Goal: Obtain resource: Download file/media

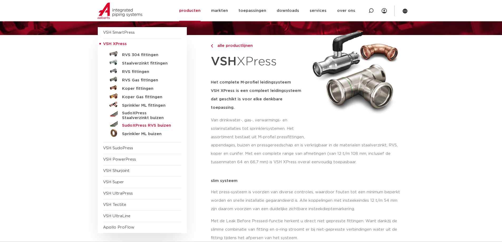
scroll to position [53, 0]
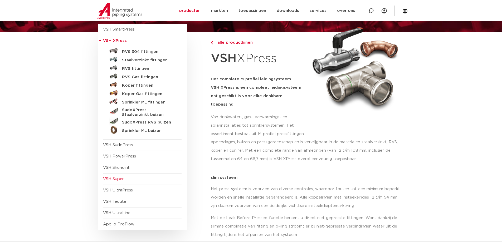
click at [126, 178] on span "VSH Super" at bounding box center [142, 179] width 79 height 11
click at [143, 130] on h5 "Sprinkler ML buizen" at bounding box center [148, 131] width 52 height 5
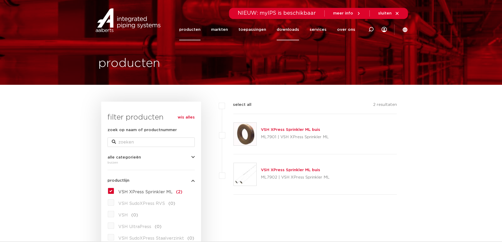
click at [287, 27] on link "downloads" at bounding box center [288, 29] width 22 height 21
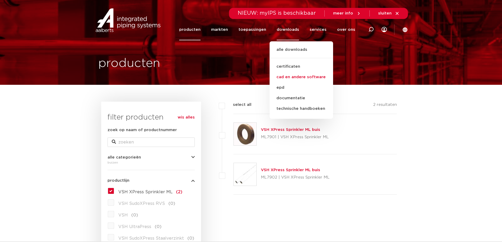
click at [301, 78] on link "cad en andere software" at bounding box center [301, 77] width 63 height 11
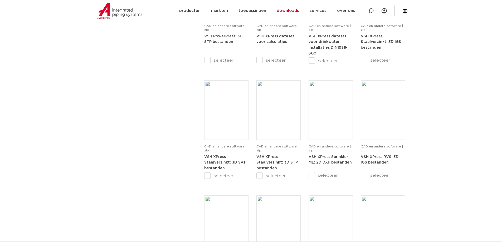
scroll to position [395, 0]
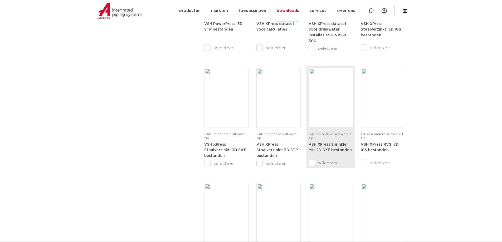
click at [331, 135] on span "CAD en andere software | zip" at bounding box center [330, 136] width 42 height 7
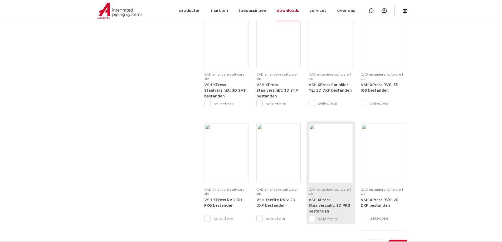
scroll to position [474, 0]
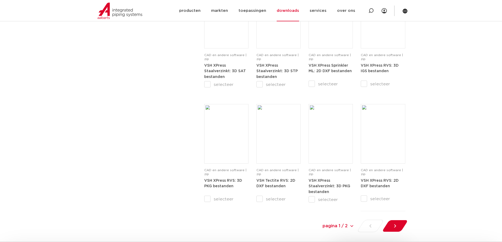
click at [349, 227] on select "pagina 1 / 2 pagina 1 / 2 1 2" at bounding box center [314, 226] width 79 height 12
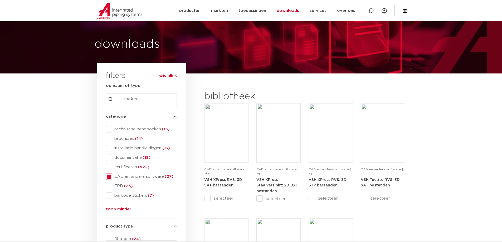
scroll to position [9, 0]
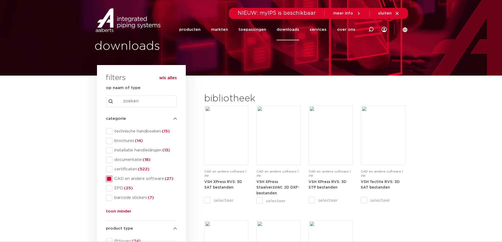
drag, startPoint x: 489, startPoint y: 135, endPoint x: 421, endPoint y: 78, distance: 89.0
click at [486, 127] on section "search downloads by name or type search Search content Clear filters filters wi…" at bounding box center [251, 220] width 502 height 289
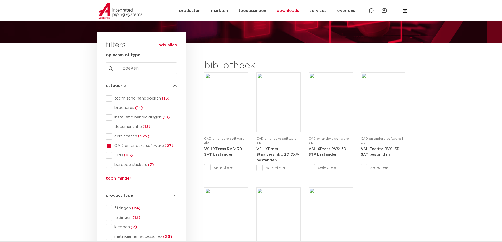
scroll to position [0, 0]
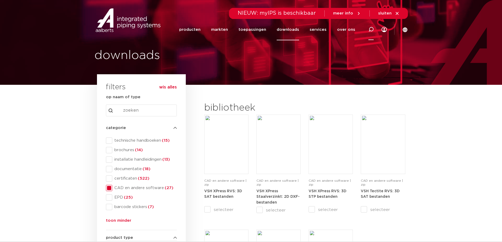
click at [369, 30] on icon at bounding box center [370, 29] width 5 height 5
type input "SPRINKLER"
click button "Zoeken" at bounding box center [0, 0] width 0 height 0
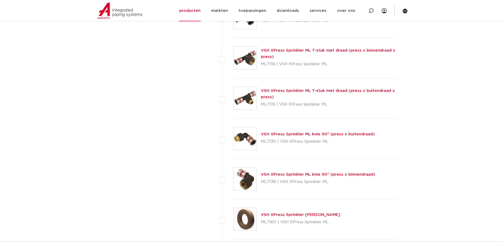
scroll to position [659, 0]
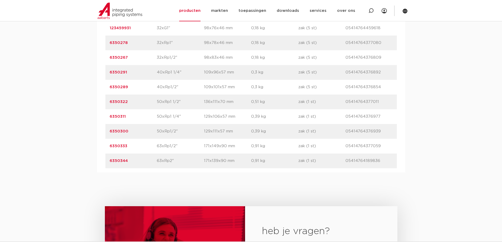
scroll to position [369, 0]
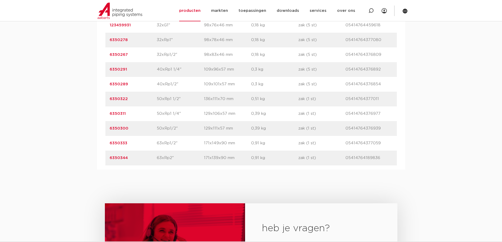
click at [126, 144] on link "6350333" at bounding box center [119, 143] width 18 height 4
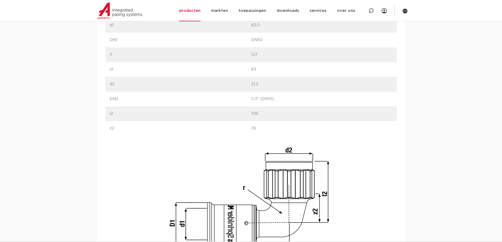
scroll to position [343, 0]
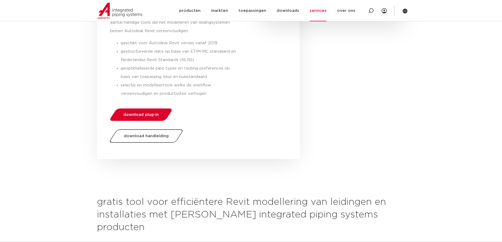
scroll to position [184, 0]
click at [152, 113] on span "download plug-in" at bounding box center [140, 115] width 35 height 4
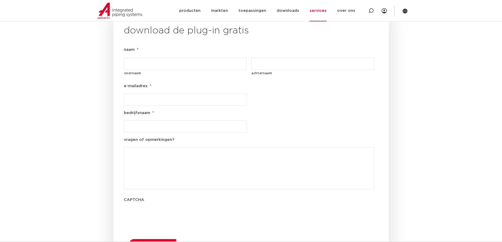
scroll to position [602, 0]
click at [147, 56] on input "voornaam" at bounding box center [185, 62] width 123 height 12
type input "cor"
type input "swarts"
type input "C.SWARTS@DEGROOTGROEP.NL"
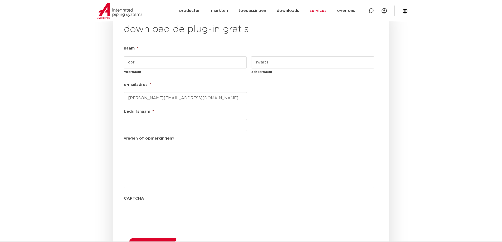
type input "de groot groep"
click at [157, 242] on span "downloaden" at bounding box center [150, 244] width 25 height 4
click at [152, 242] on span "downloaden" at bounding box center [150, 244] width 25 height 4
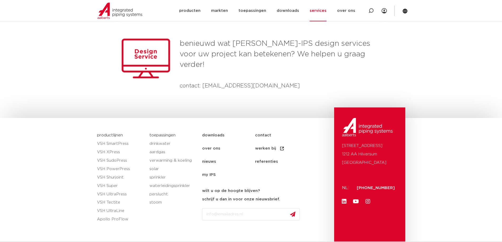
scroll to position [675, 0]
